Goal: Information Seeking & Learning: Find specific fact

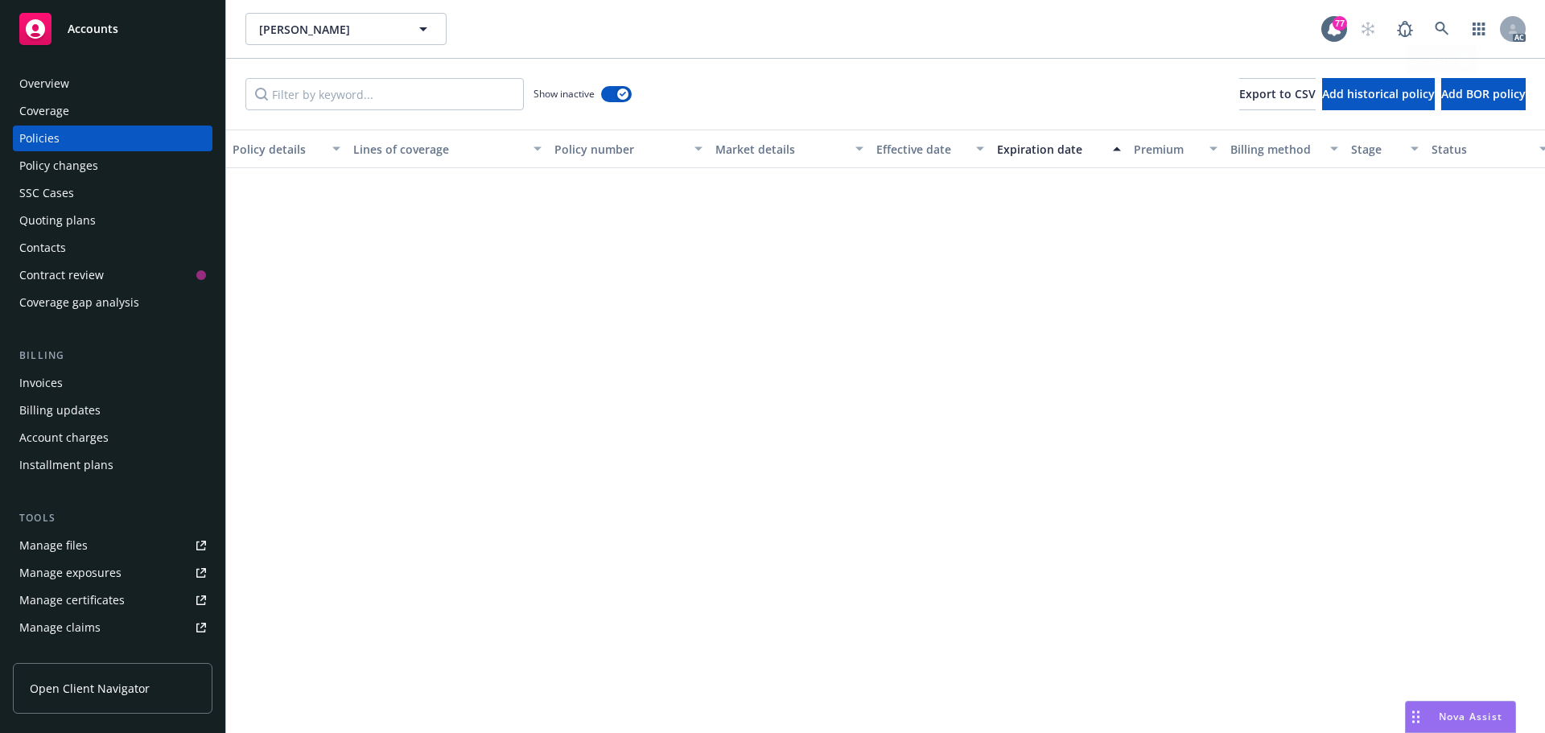
scroll to position [1027, 0]
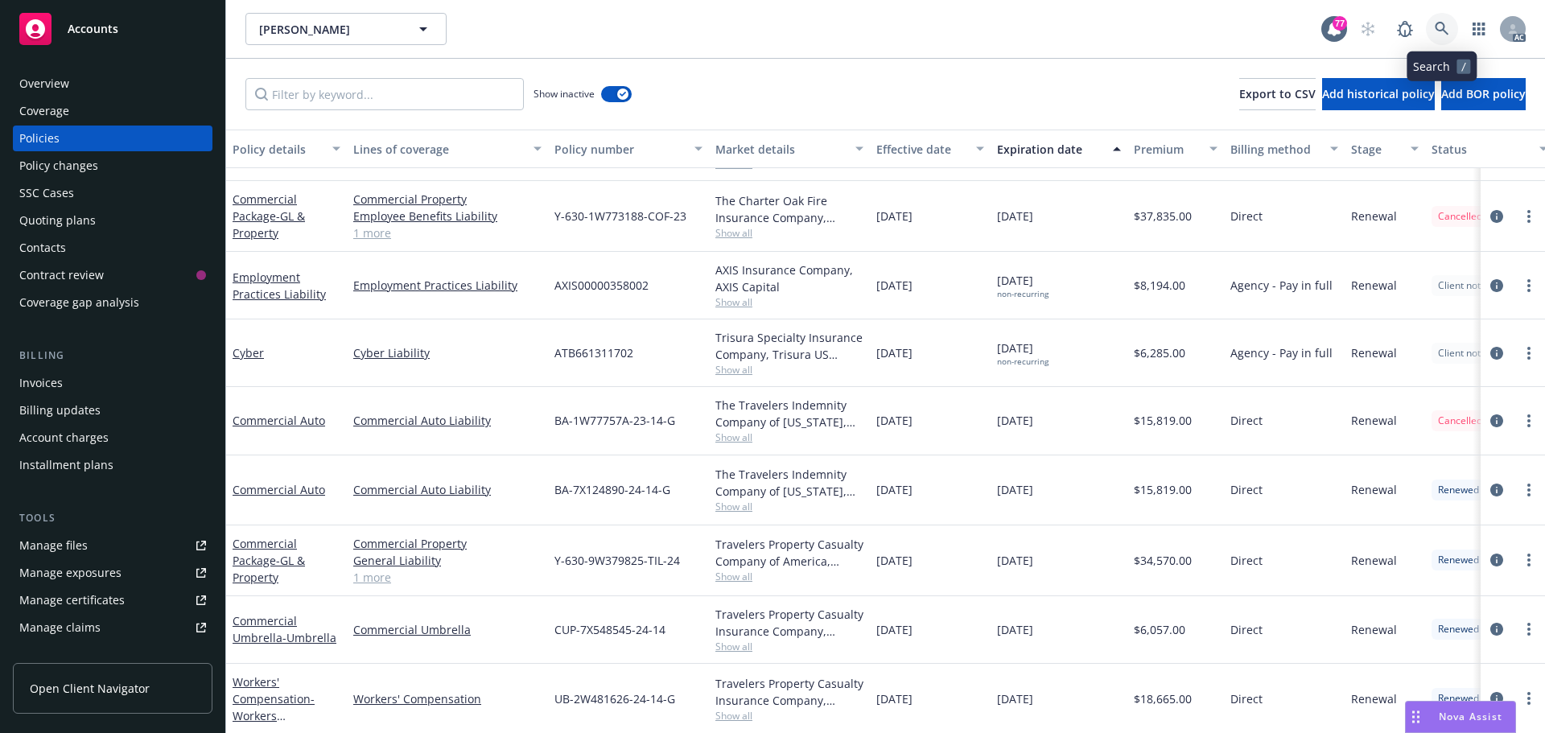
click at [1439, 22] on icon at bounding box center [1442, 29] width 14 height 14
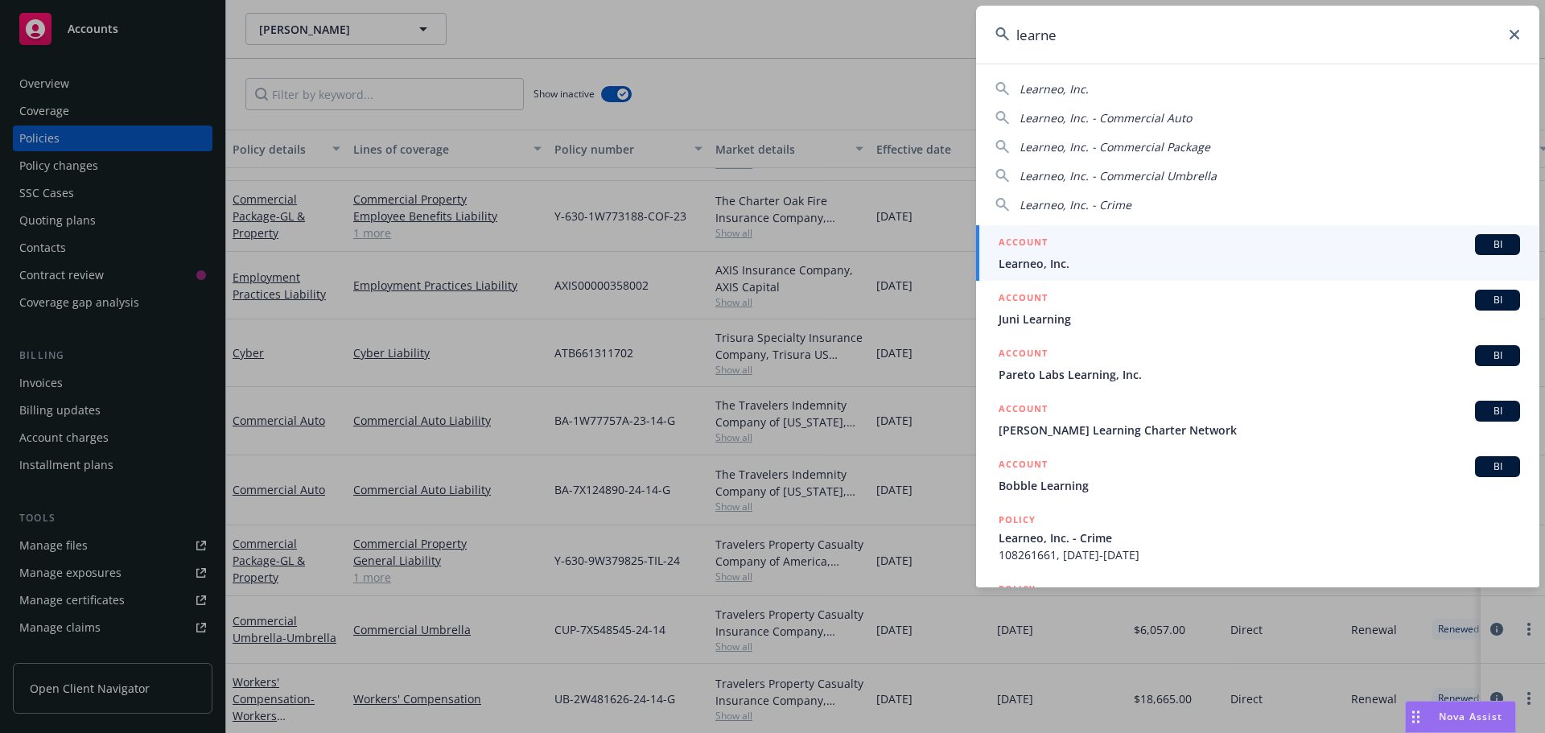
type input "learne"
click at [1060, 253] on div "ACCOUNT BI" at bounding box center [1258, 244] width 521 height 21
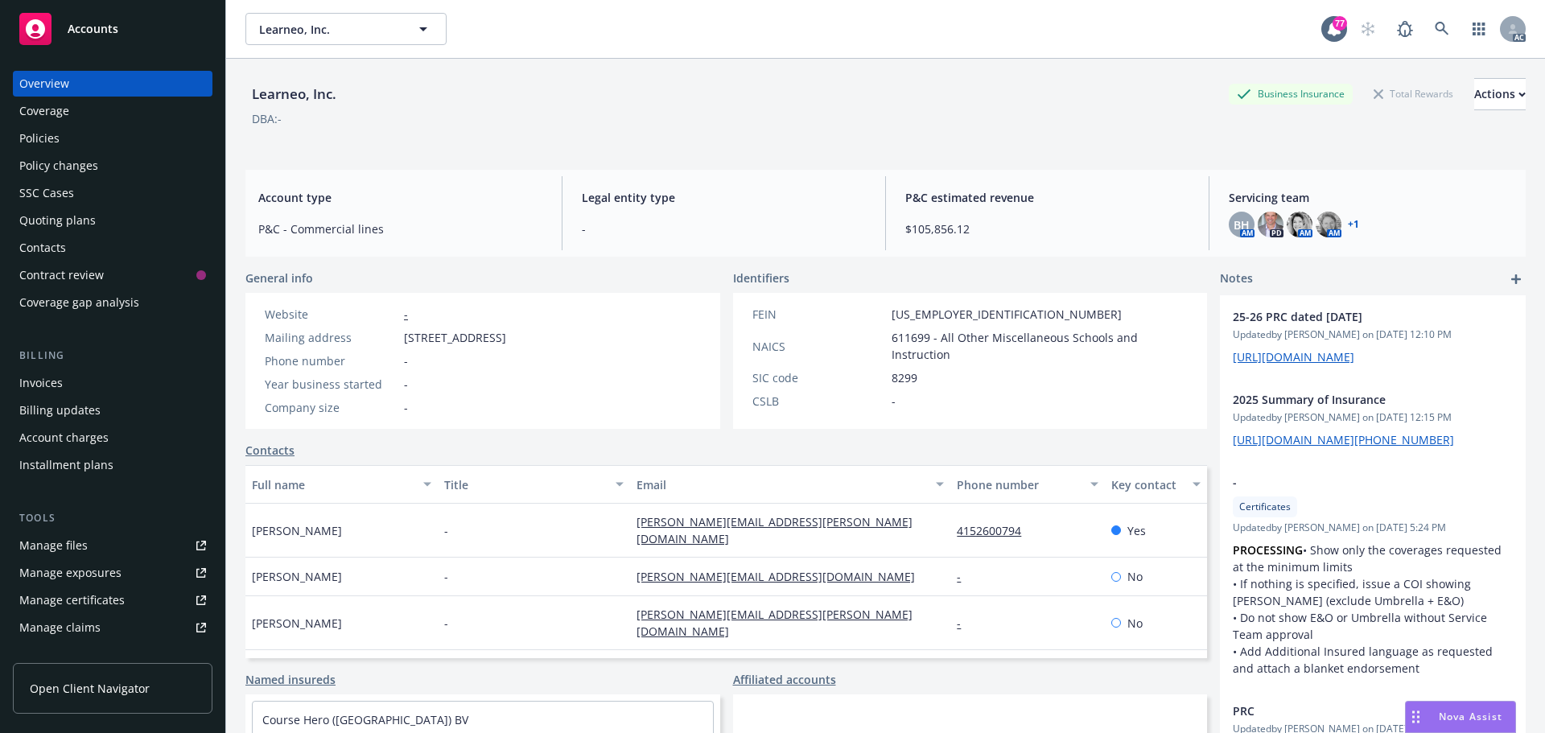
click at [97, 126] on div "Policies" at bounding box center [112, 139] width 187 height 26
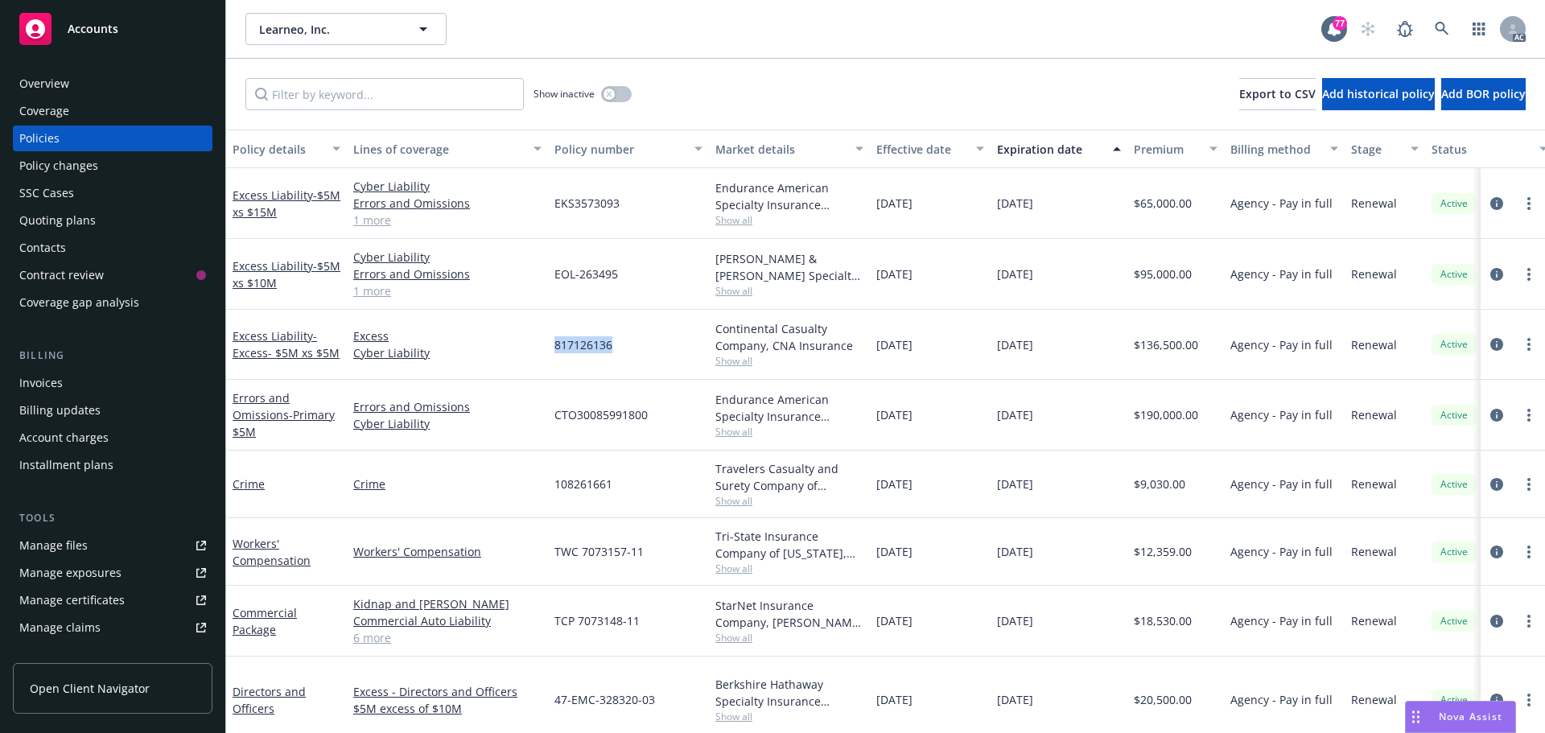
drag, startPoint x: 614, startPoint y: 340, endPoint x: 548, endPoint y: 344, distance: 66.1
click at [548, 344] on div "817126136" at bounding box center [628, 345] width 161 height 70
copy span "817126136"
click at [727, 360] on span "Show all" at bounding box center [789, 361] width 148 height 14
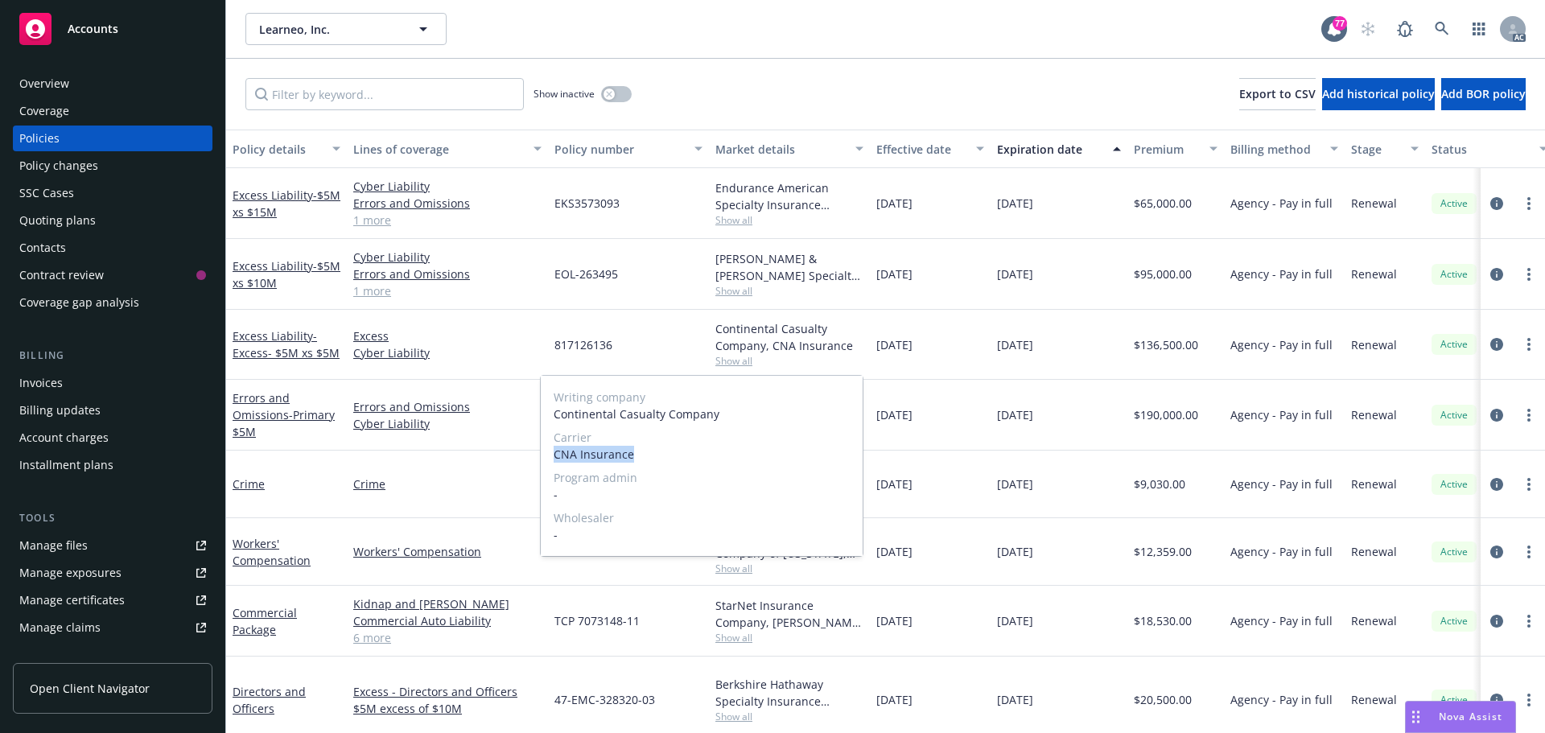
drag, startPoint x: 639, startPoint y: 452, endPoint x: 556, endPoint y: 455, distance: 82.9
click at [545, 459] on div "Writing company Continental Casualty Company Carrier CNA Insurance Program admi…" at bounding box center [702, 466] width 322 height 180
copy span "CNA Insurance"
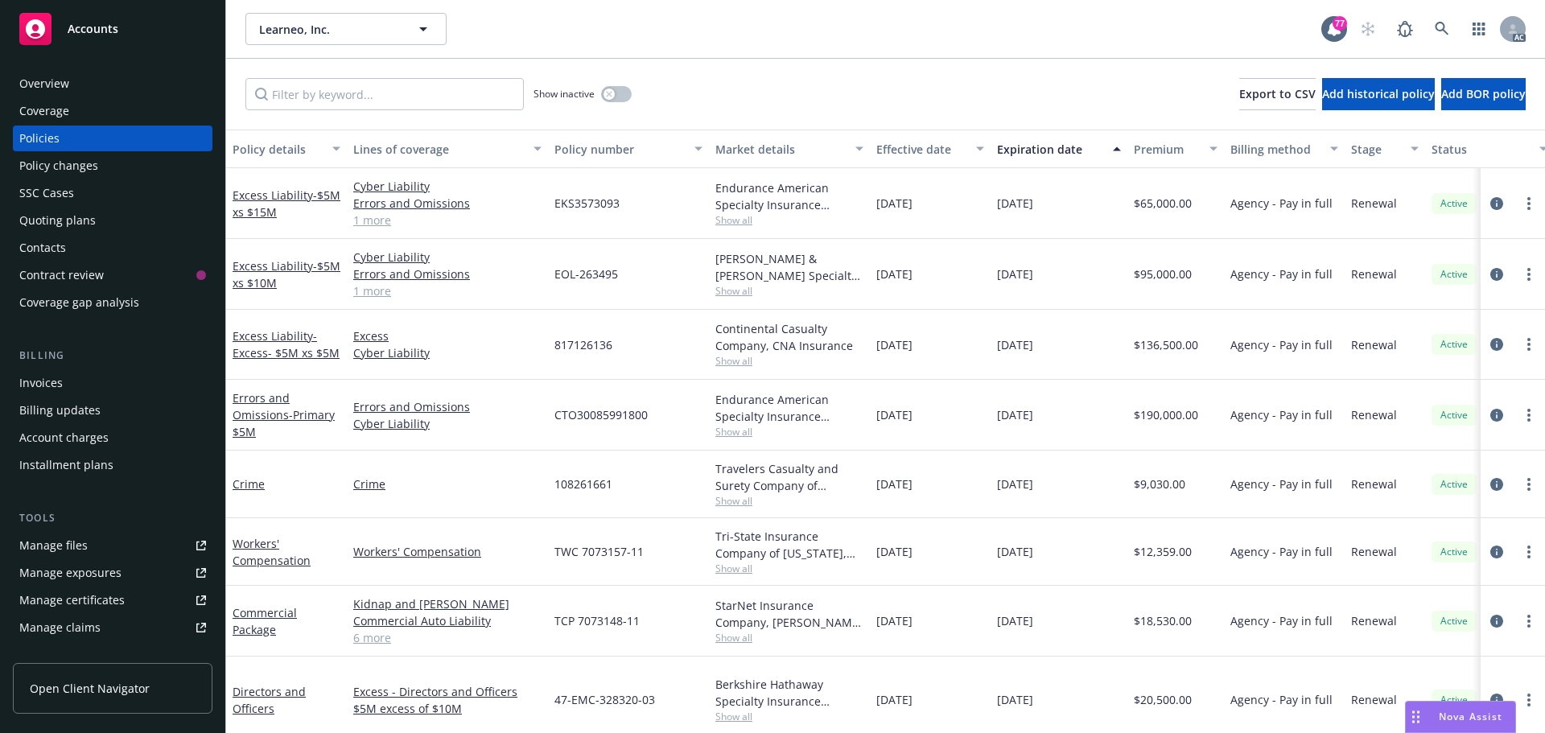
click at [739, 287] on span "Show all" at bounding box center [789, 291] width 148 height 14
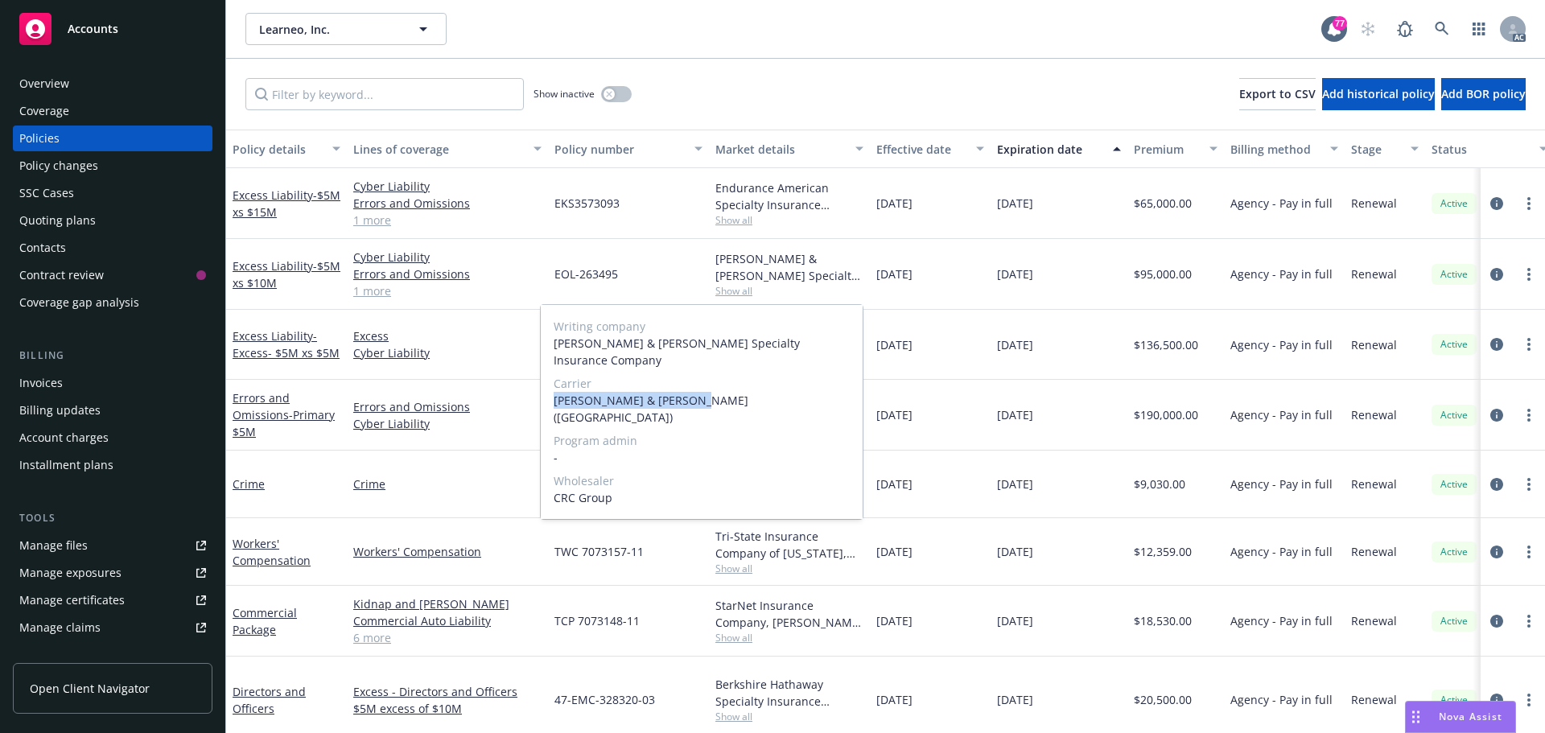
drag, startPoint x: 682, startPoint y: 385, endPoint x: 567, endPoint y: 381, distance: 115.1
click at [553, 381] on div "Writing company [PERSON_NAME] & [PERSON_NAME] Specialty Insurance Company Carri…" at bounding box center [702, 412] width 322 height 214
copy span "[PERSON_NAME] & [PERSON_NAME] ([GEOGRAPHIC_DATA])"
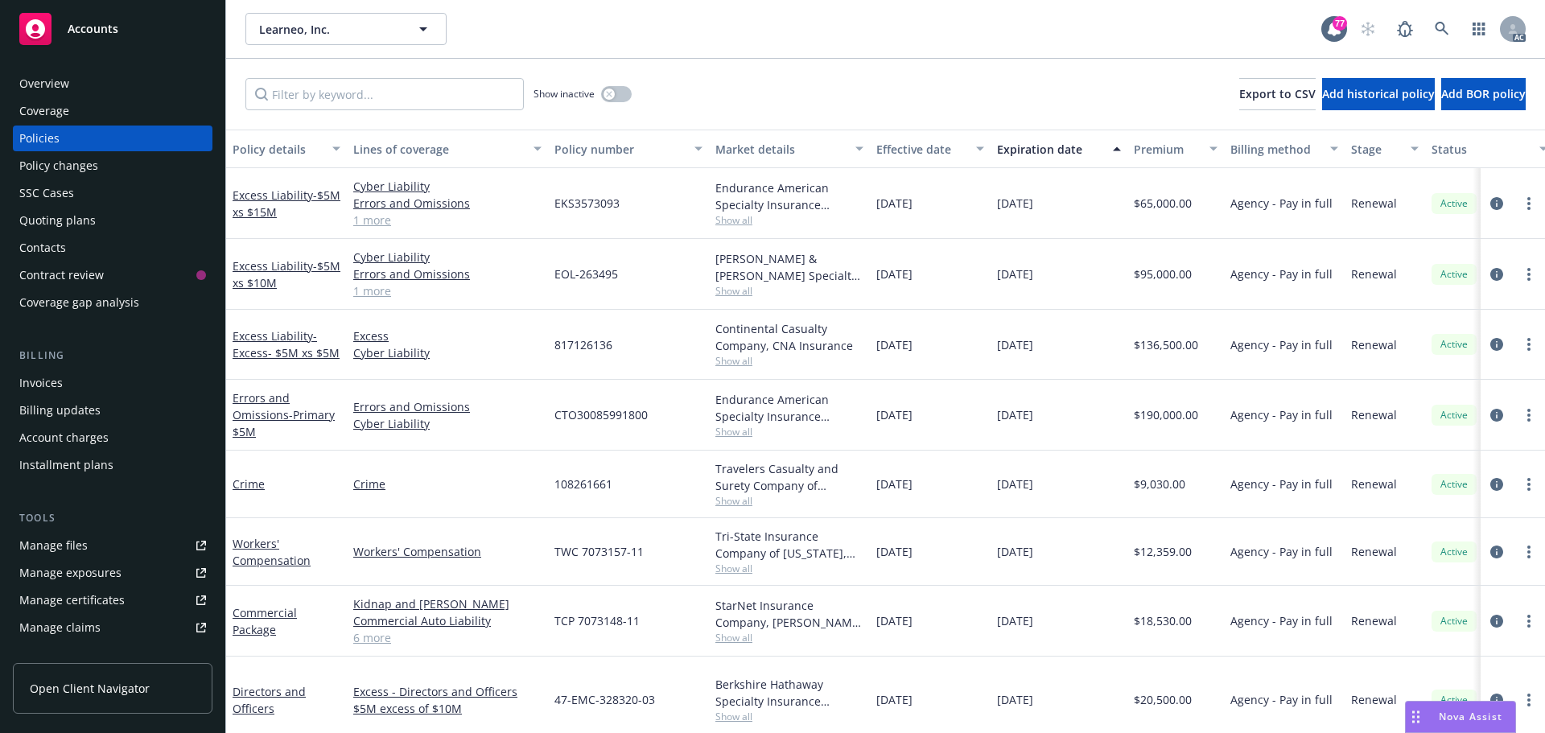
click at [736, 216] on span "Show all" at bounding box center [789, 220] width 148 height 14
click at [731, 431] on span "Show all" at bounding box center [789, 432] width 148 height 14
click at [737, 218] on span "Show all" at bounding box center [789, 220] width 148 height 14
click at [790, 200] on div "Endurance American Specialty Insurance Company, Sompo International, CRC Group" at bounding box center [789, 196] width 148 height 34
click at [1490, 200] on icon "circleInformation" at bounding box center [1496, 203] width 13 height 13
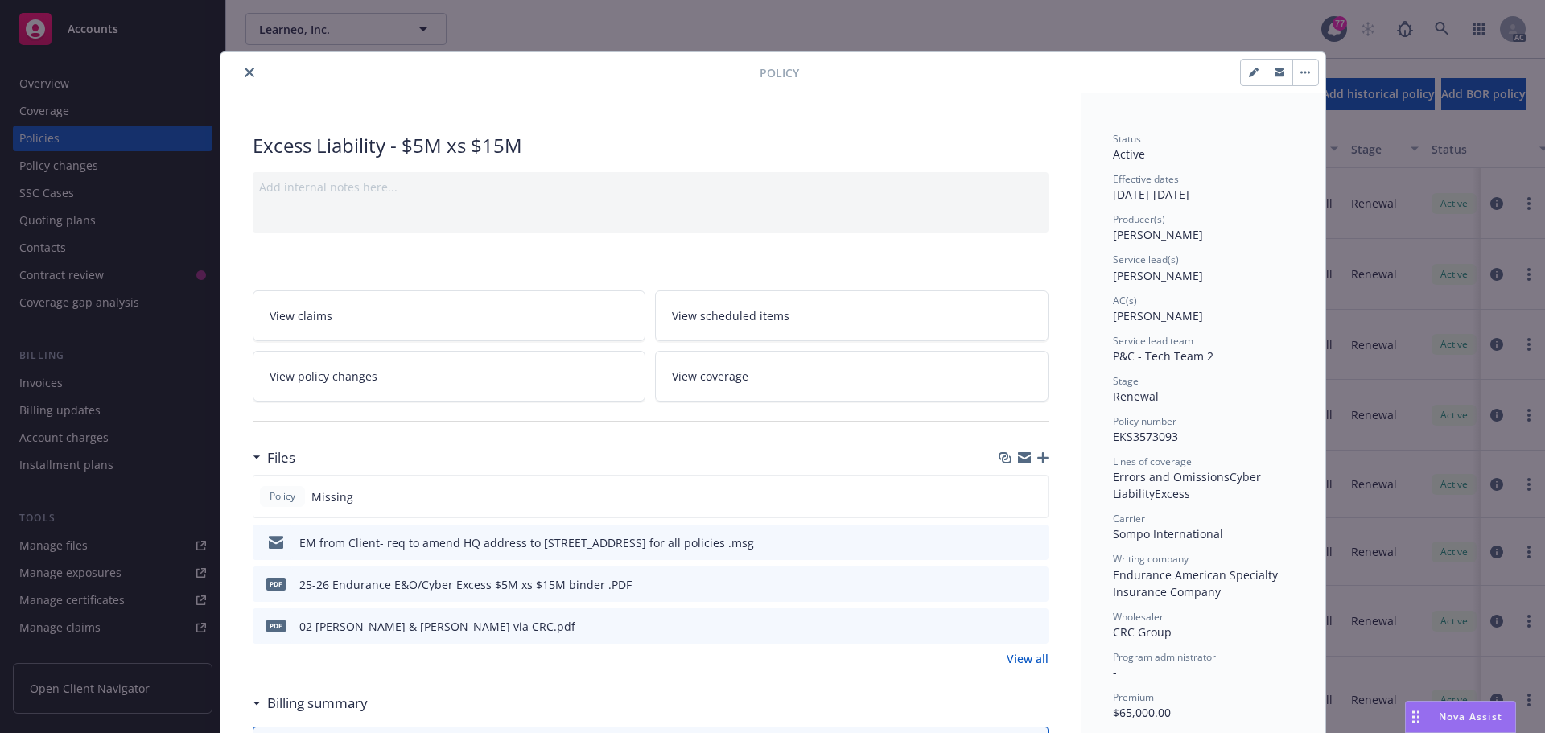
click at [245, 75] on icon "close" at bounding box center [250, 73] width 10 height 10
